Goal: Information Seeking & Learning: Find specific fact

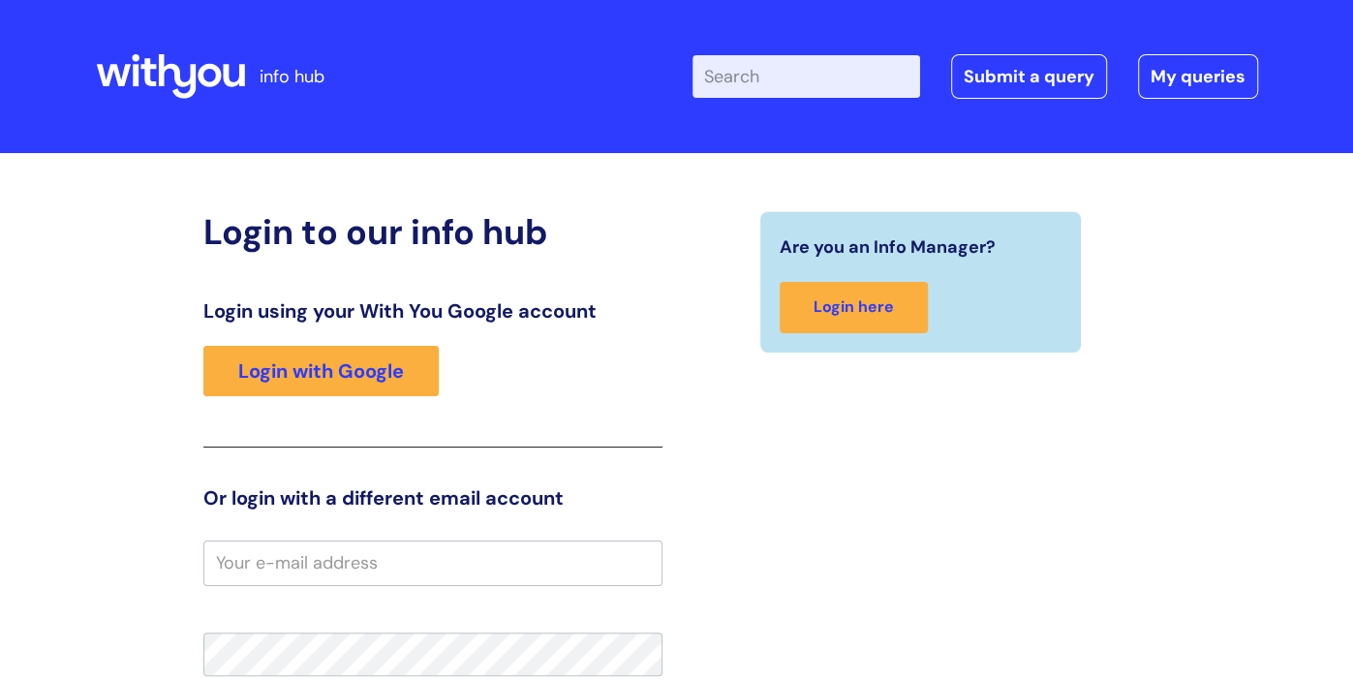
click at [791, 66] on input "Enter your search term here..." at bounding box center [807, 76] width 228 height 43
type input "interventions"
click button "Search" at bounding box center [0, 0] width 0 height 0
click at [1168, 78] on link "My queries" at bounding box center [1198, 76] width 120 height 45
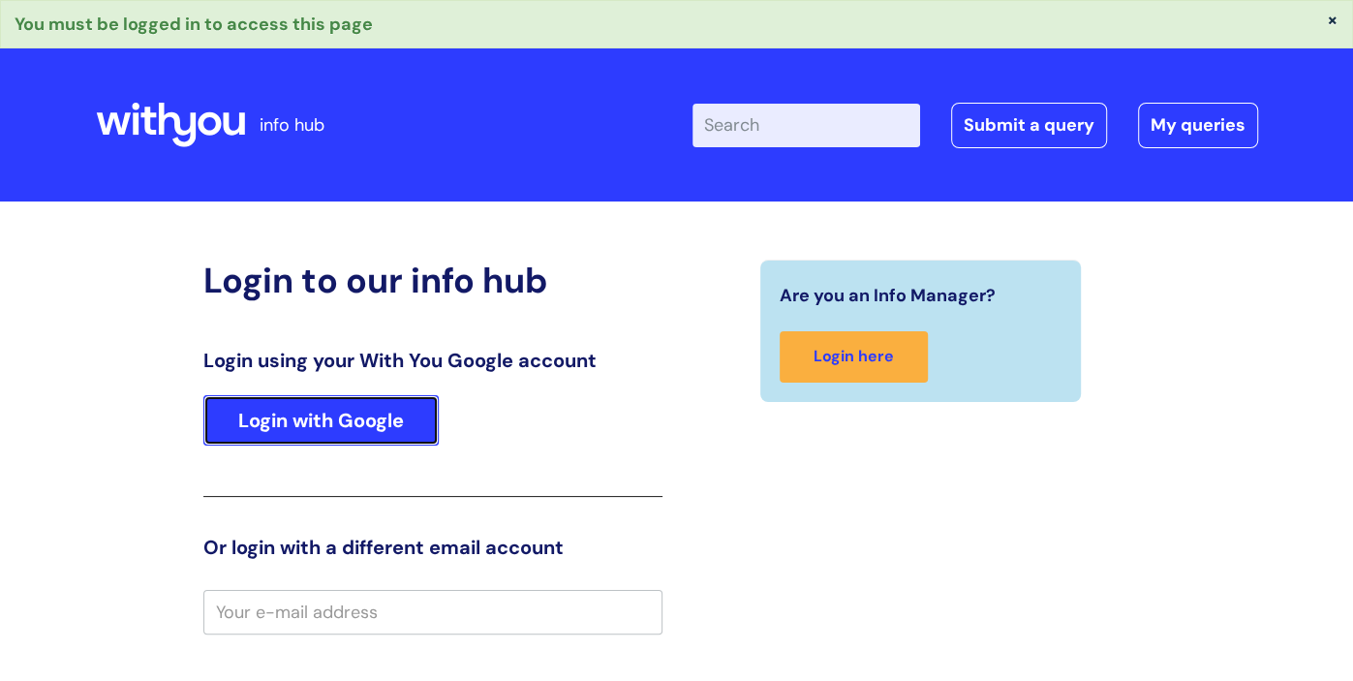
click at [332, 413] on link "Login with Google" at bounding box center [320, 420] width 235 height 50
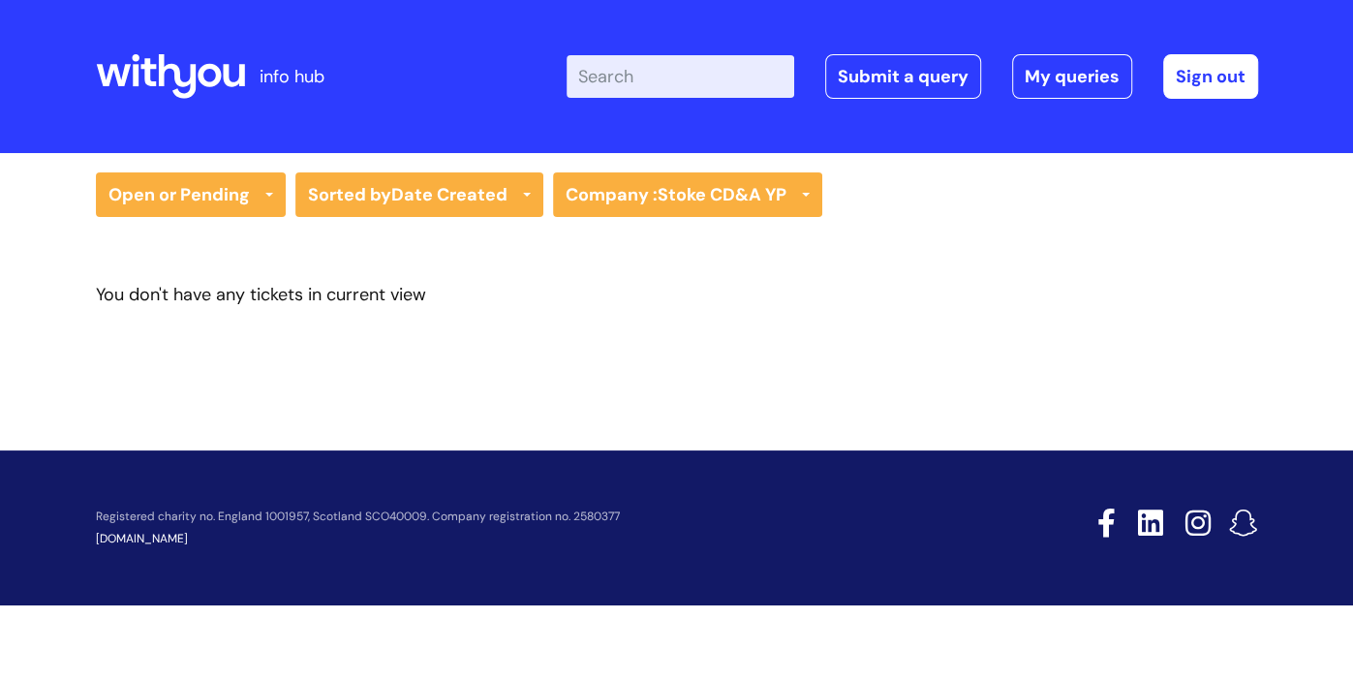
click at [670, 89] on input "Enter your search term here..." at bounding box center [681, 76] width 228 height 43
click at [656, 82] on input "Enter your search term here..." at bounding box center [681, 76] width 228 height 43
type input "interventions"
click button "Search" at bounding box center [0, 0] width 0 height 0
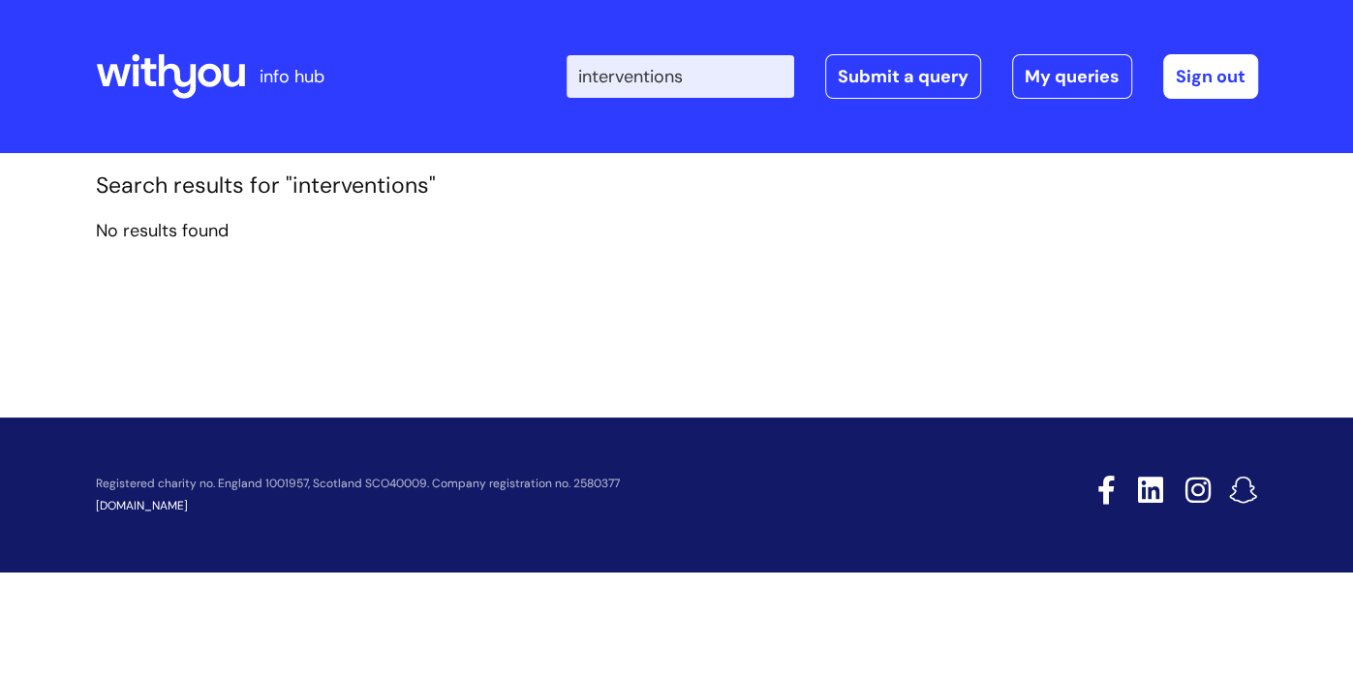
click at [720, 72] on input "interventions" at bounding box center [681, 76] width 228 height 43
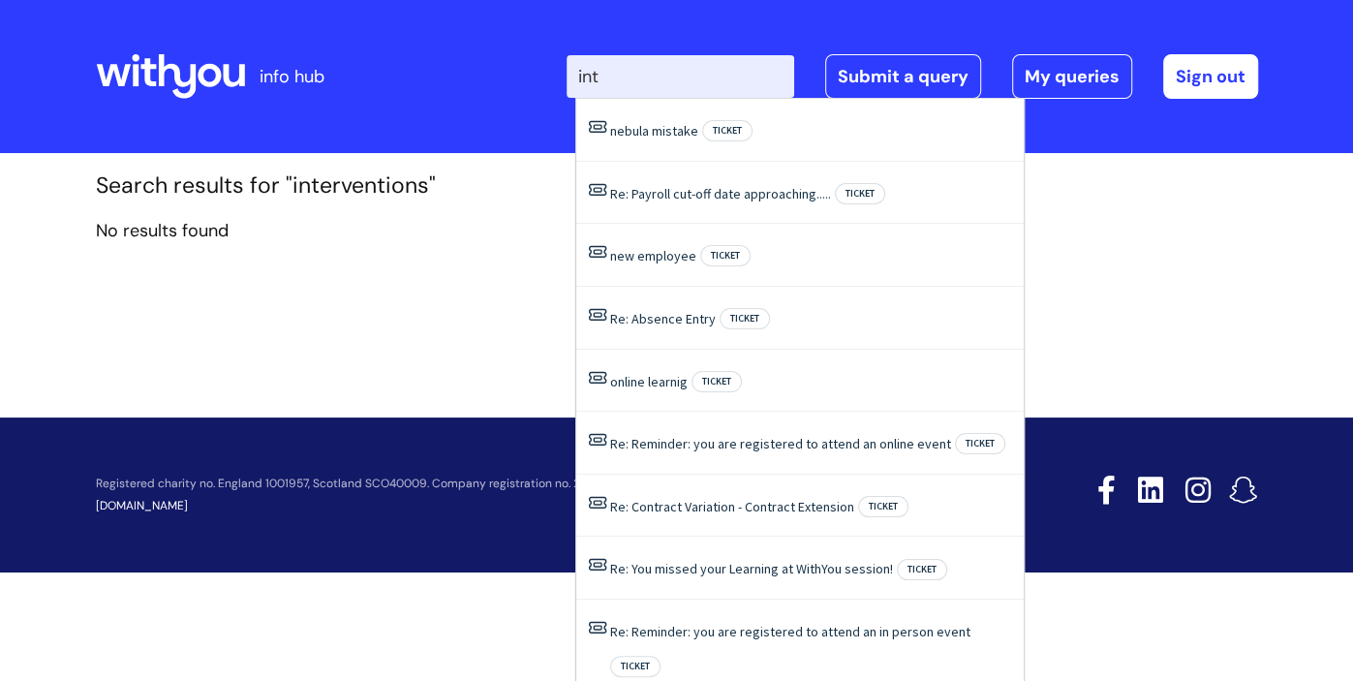
click at [265, 257] on section "Search results for "interventions" No results found" at bounding box center [677, 216] width 1192 height 89
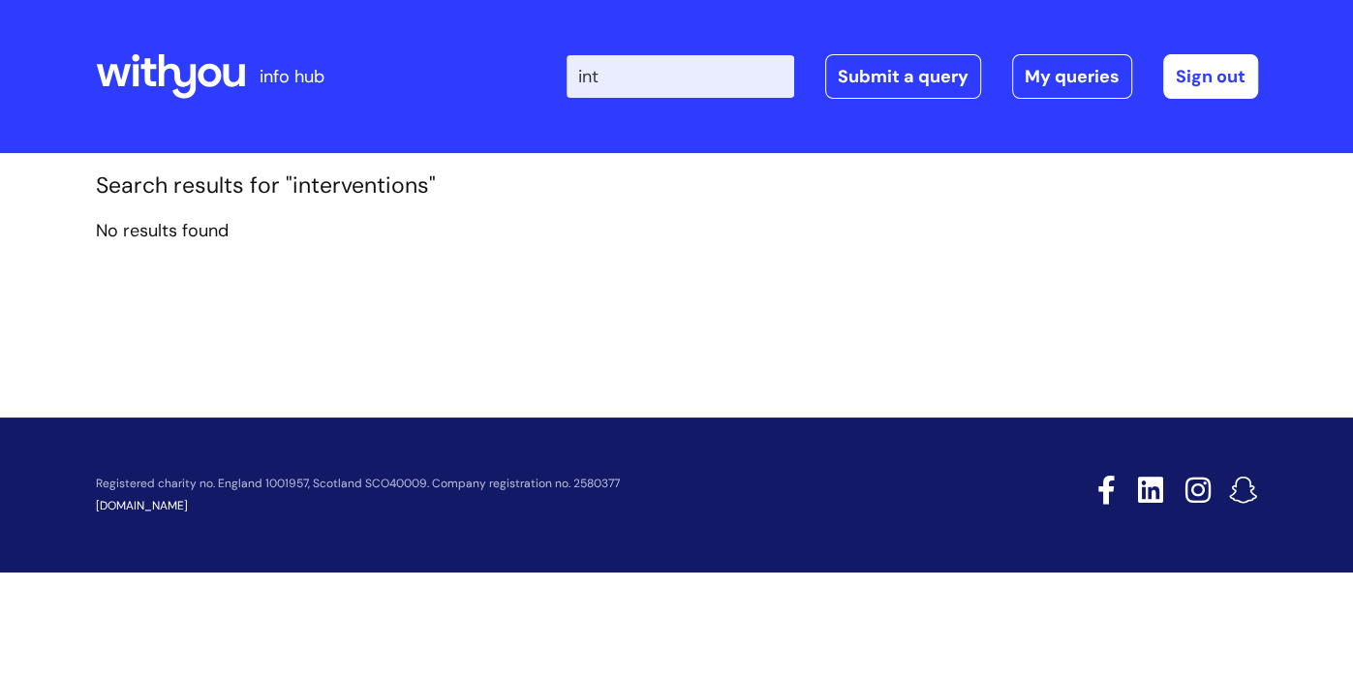
click at [682, 76] on input "int" at bounding box center [681, 76] width 228 height 43
type input "i"
type input "r"
type input "tools"
click button "Search" at bounding box center [0, 0] width 0 height 0
